Goal: Task Accomplishment & Management: Manage account settings

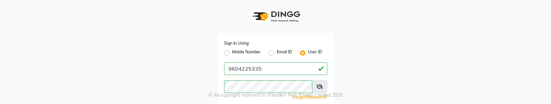
scroll to position [21, 0]
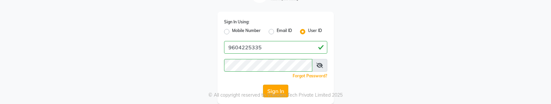
click at [270, 90] on button "Sign In" at bounding box center [275, 91] width 25 height 13
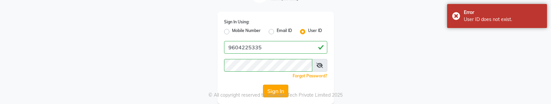
click at [270, 90] on button "Sign In" at bounding box center [275, 91] width 25 height 13
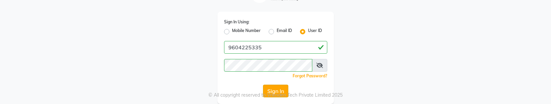
click at [270, 90] on button "Sign In" at bounding box center [275, 91] width 25 height 13
click at [275, 91] on button "Sign In" at bounding box center [275, 91] width 25 height 13
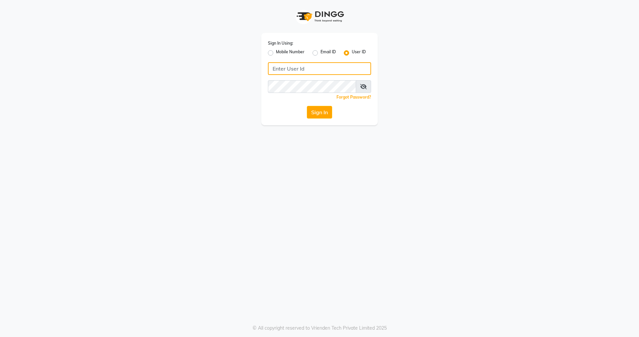
type input "9604225335"
click at [319, 103] on button "Sign In" at bounding box center [319, 112] width 25 height 13
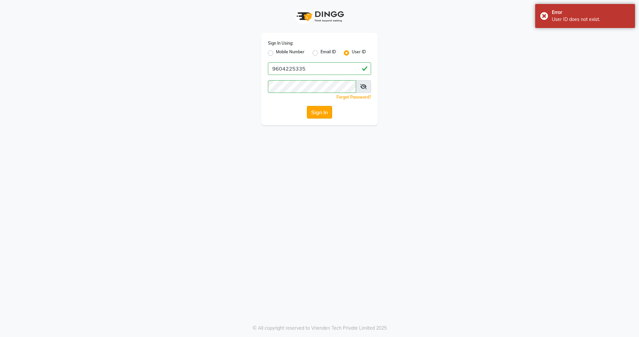
click at [319, 103] on button "Sign In" at bounding box center [319, 112] width 25 height 13
